Goal: Check status

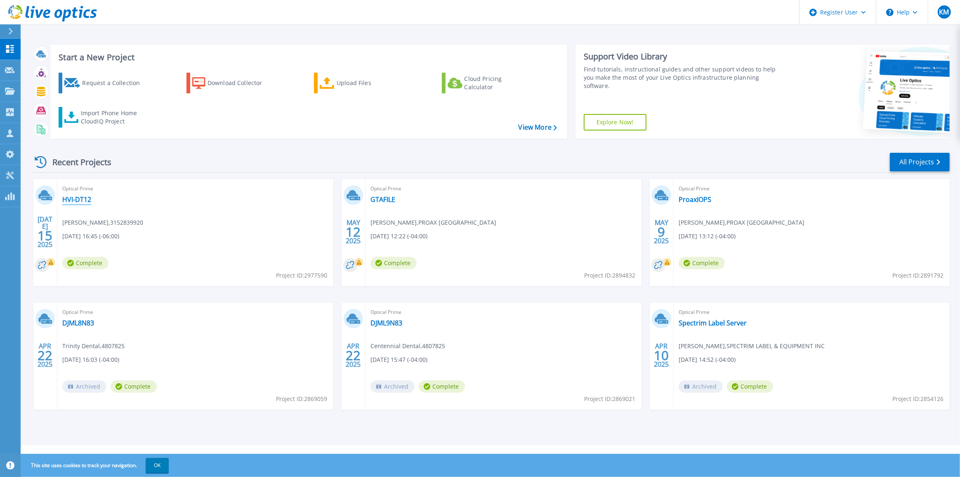
click at [77, 198] on link "HVI-DT12" at bounding box center [76, 199] width 29 height 8
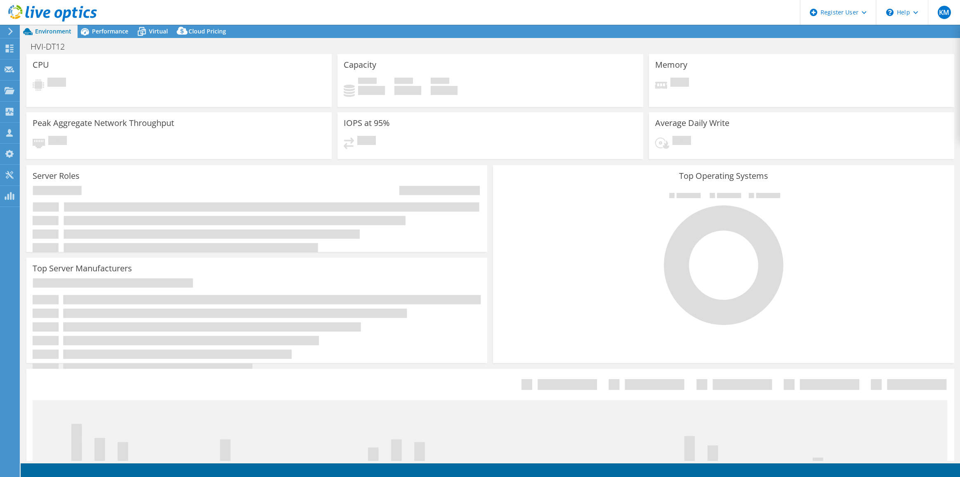
select select "USD"
